Goal: Navigation & Orientation: Find specific page/section

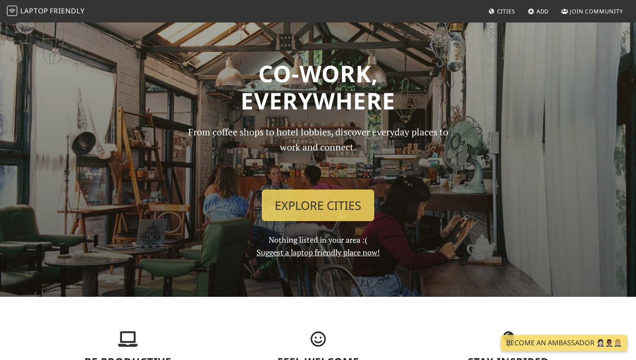
drag, startPoint x: 267, startPoint y: 242, endPoint x: 377, endPoint y: 240, distance: 110.7
click at [377, 240] on div "From coffee shops to hotel lobbies, discover everyday places to work and connec…" at bounding box center [317, 192] width 285 height 134
click at [432, 241] on div "From coffee shops to hotel lobbies, discover everyday places to work and connec…" at bounding box center [317, 192] width 285 height 134
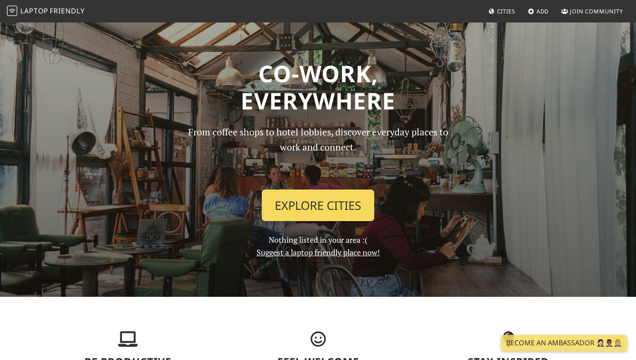
click at [321, 208] on link "Explore Cities" at bounding box center [318, 205] width 112 height 32
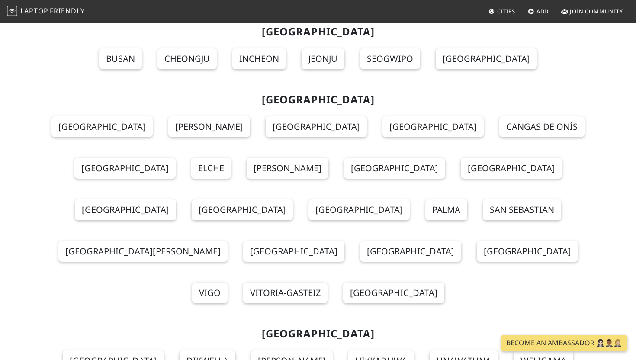
scroll to position [8994, 0]
